Goal: Transaction & Acquisition: Book appointment/travel/reservation

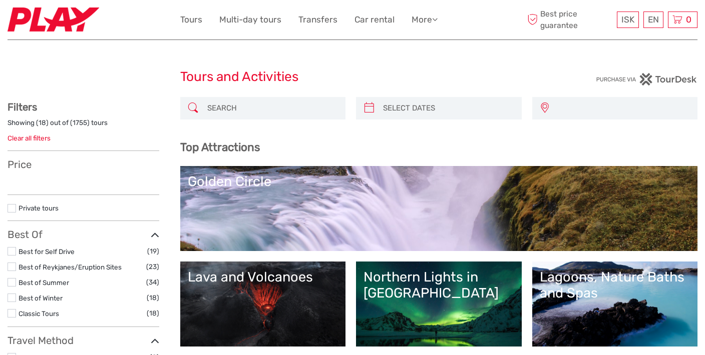
select select
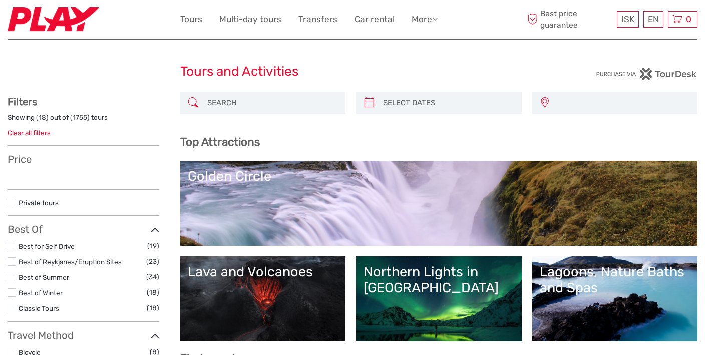
select select
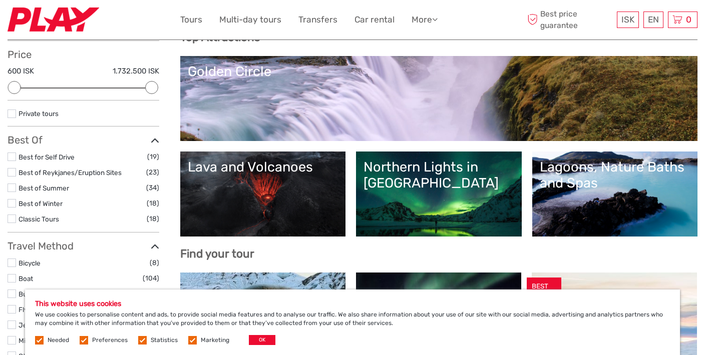
scroll to position [119, 0]
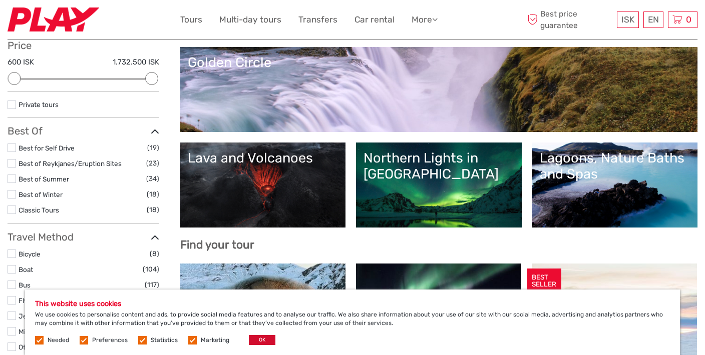
click at [259, 338] on button "OK" at bounding box center [262, 340] width 27 height 10
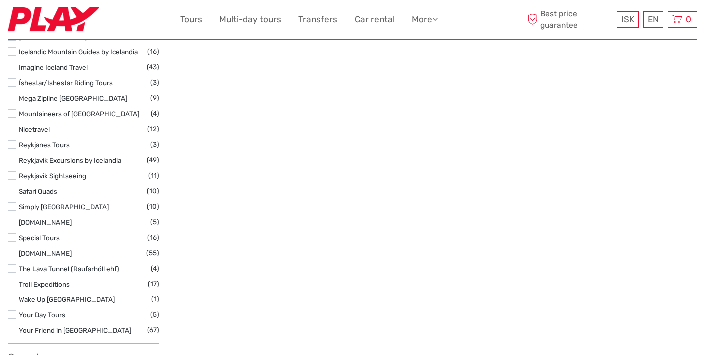
scroll to position [1521, 0]
click at [247, 21] on link "Multi-day tours" at bounding box center [250, 20] width 62 height 15
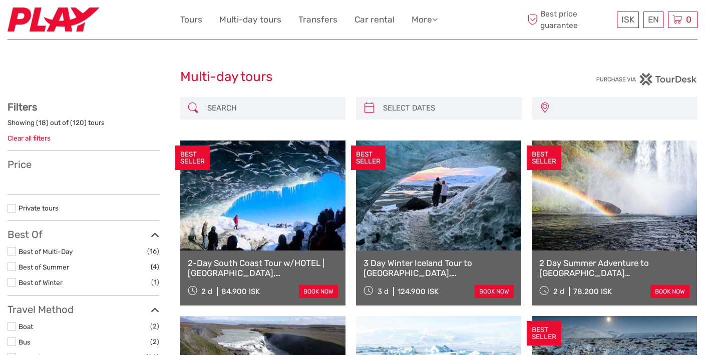
select select
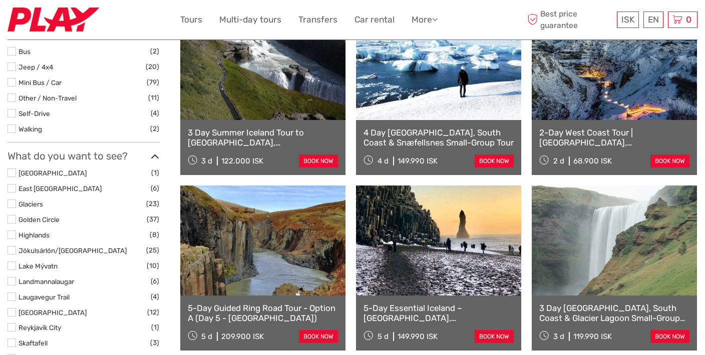
scroll to position [322, 0]
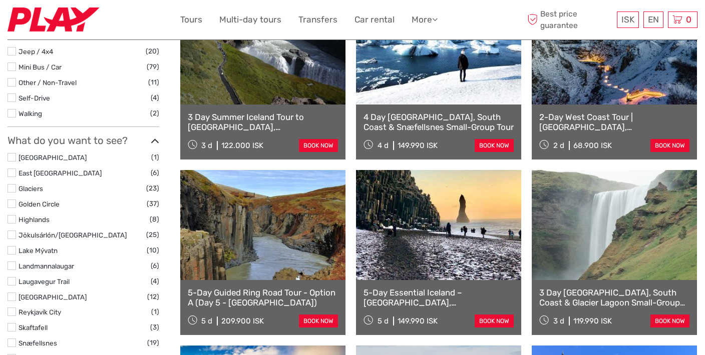
click at [618, 241] on link at bounding box center [614, 225] width 165 height 110
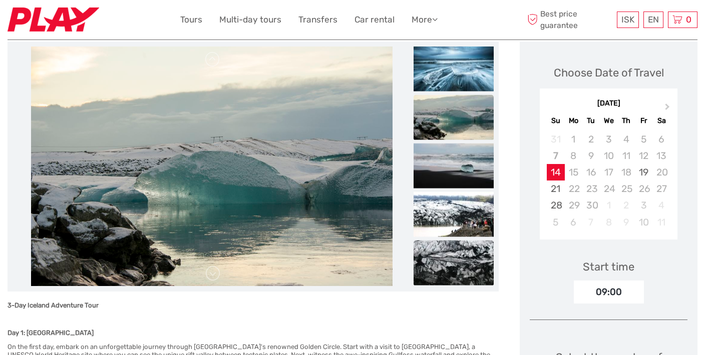
scroll to position [111, 0]
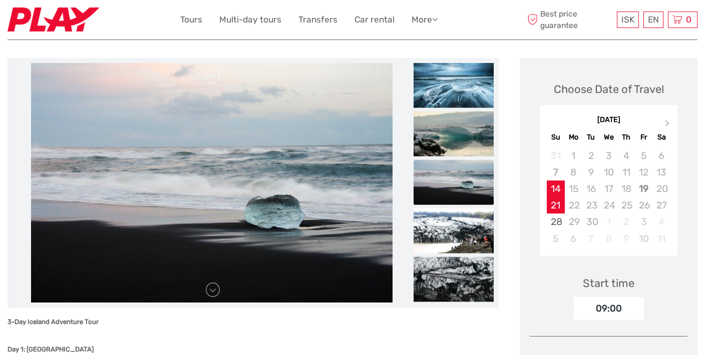
click at [555, 203] on div "21" at bounding box center [556, 205] width 18 height 17
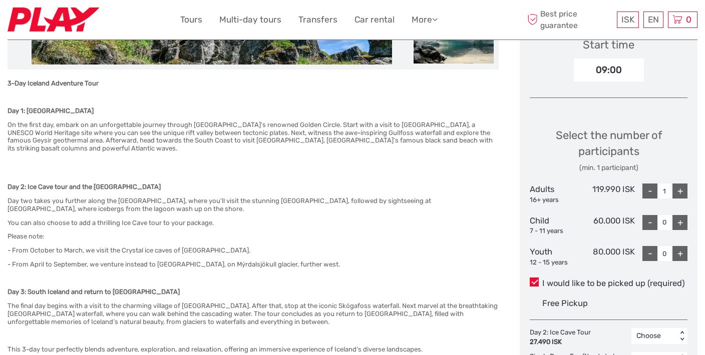
scroll to position [348, 0]
